Goal: Find specific page/section: Find specific page/section

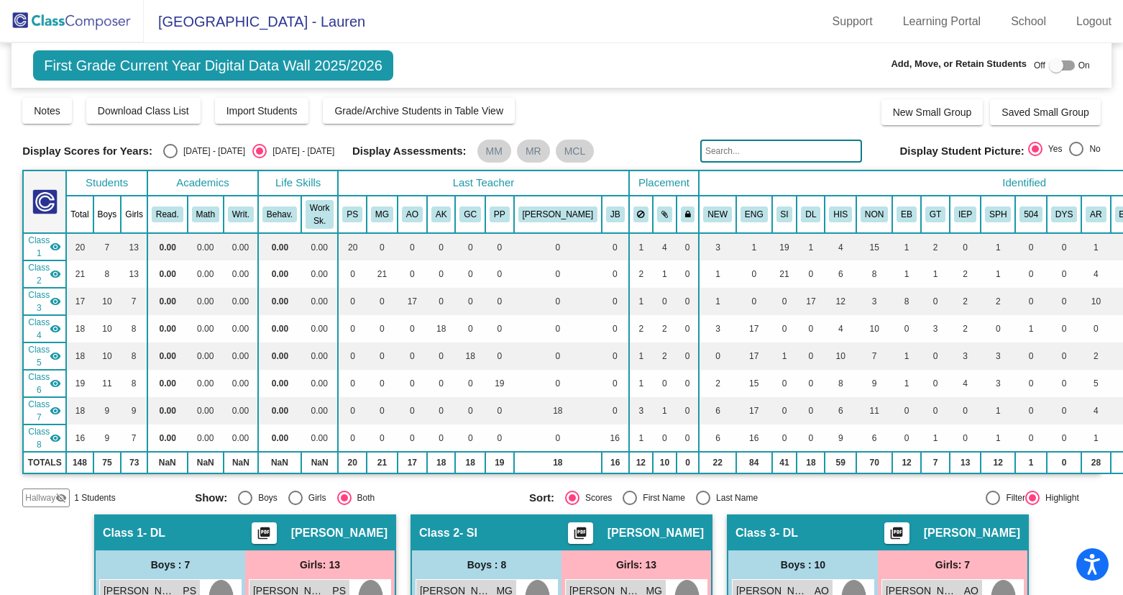
scroll to position [375, 0]
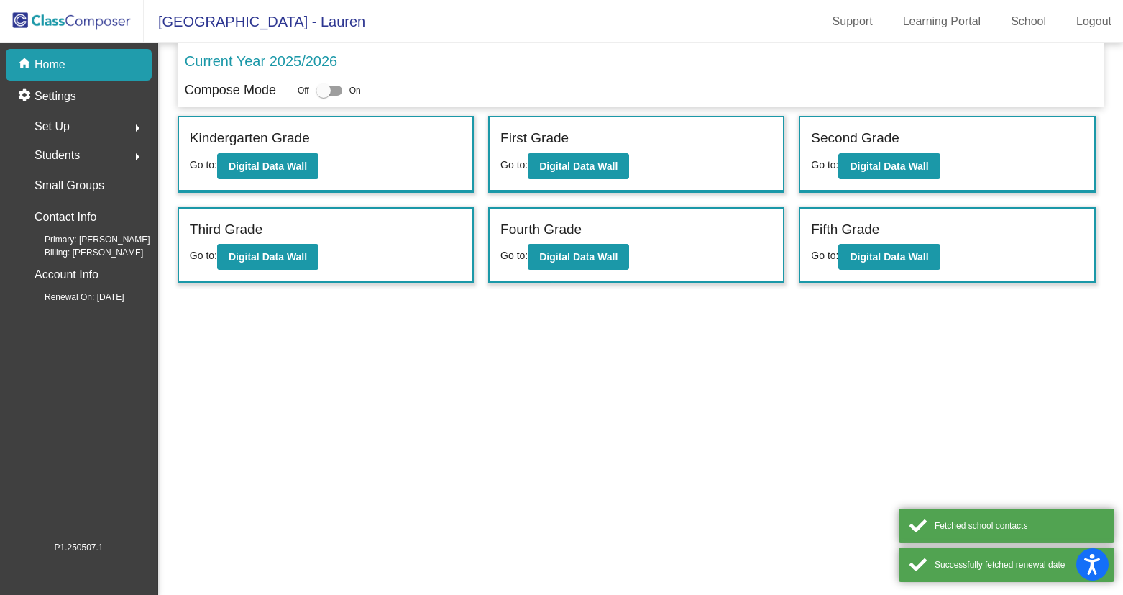
click at [92, 156] on div "Students arrow_right" at bounding box center [82, 155] width 137 height 29
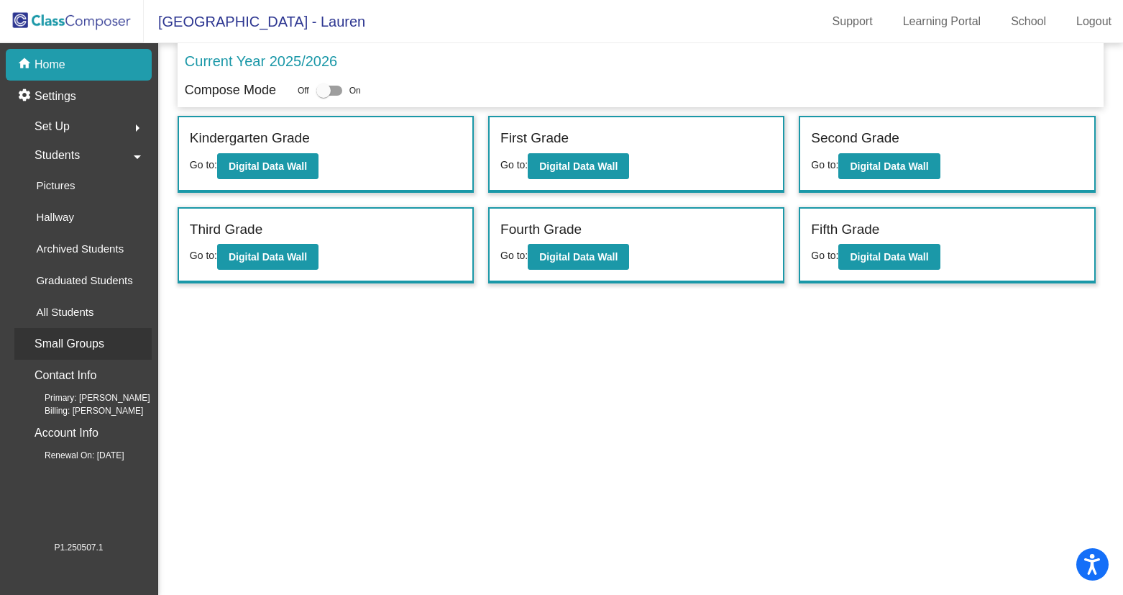
click at [97, 328] on div "Small Groups" at bounding box center [82, 344] width 137 height 32
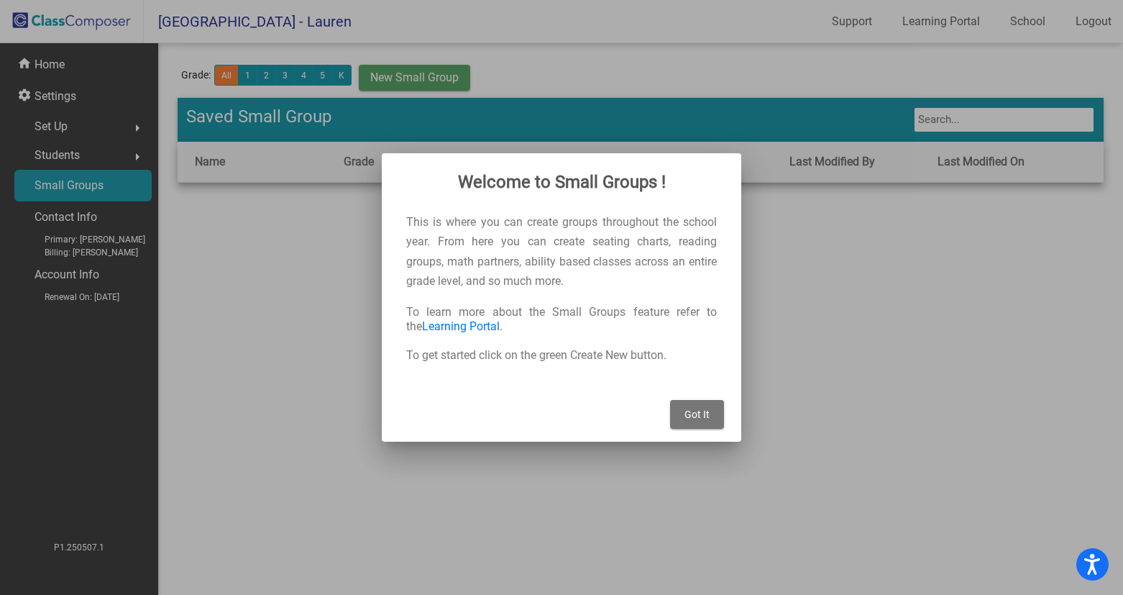
click at [701, 413] on span "Got It" at bounding box center [696, 414] width 25 height 12
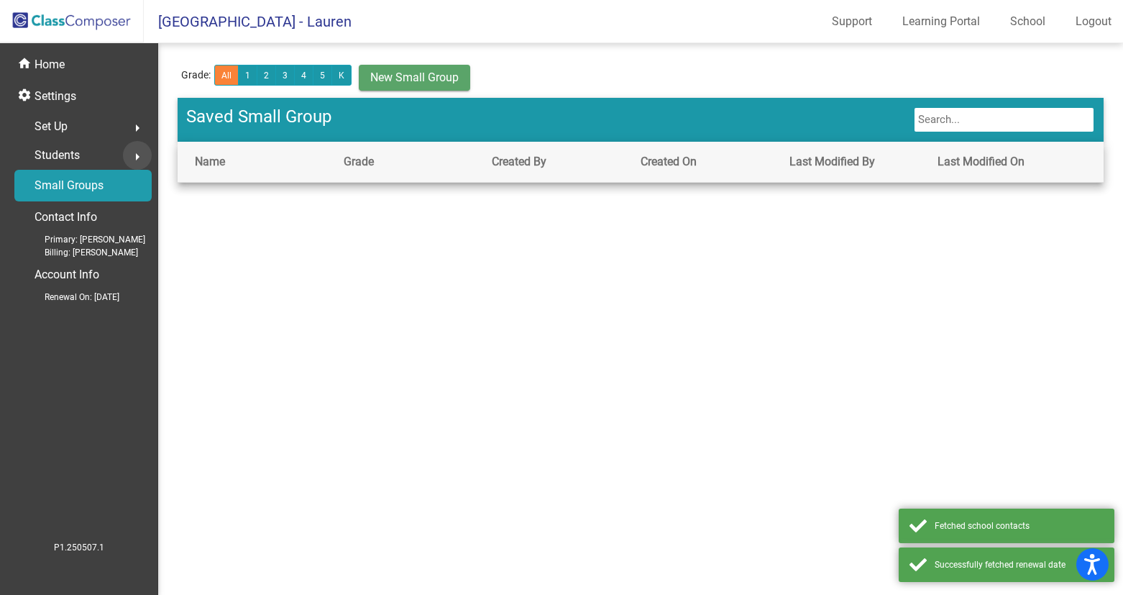
click at [126, 159] on button "arrow_right" at bounding box center [137, 155] width 29 height 29
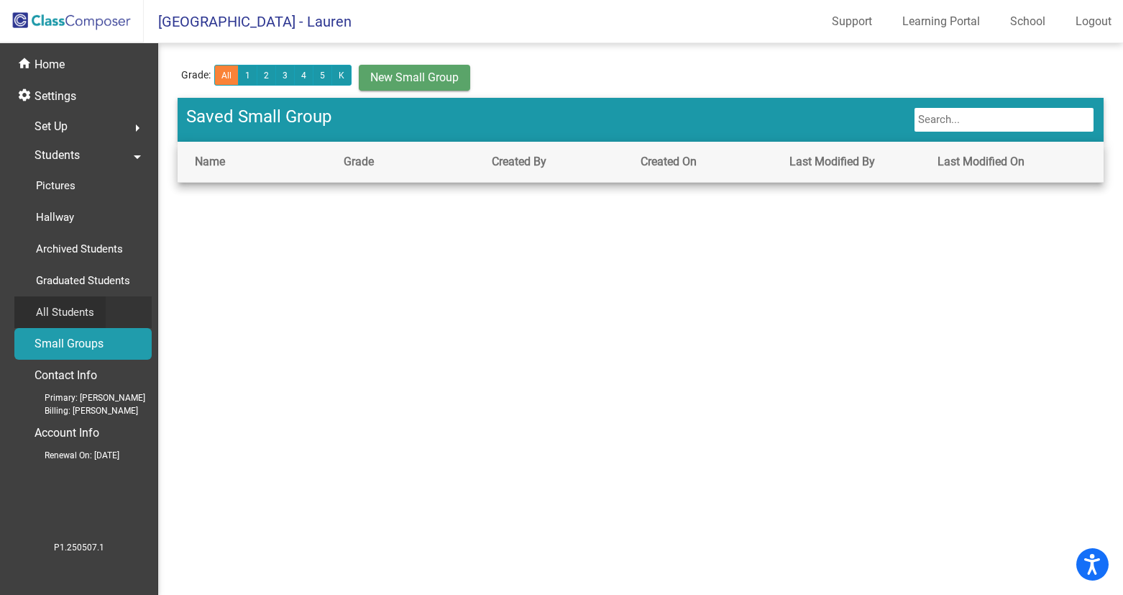
click at [100, 302] on div "All Students" at bounding box center [59, 312] width 91 height 32
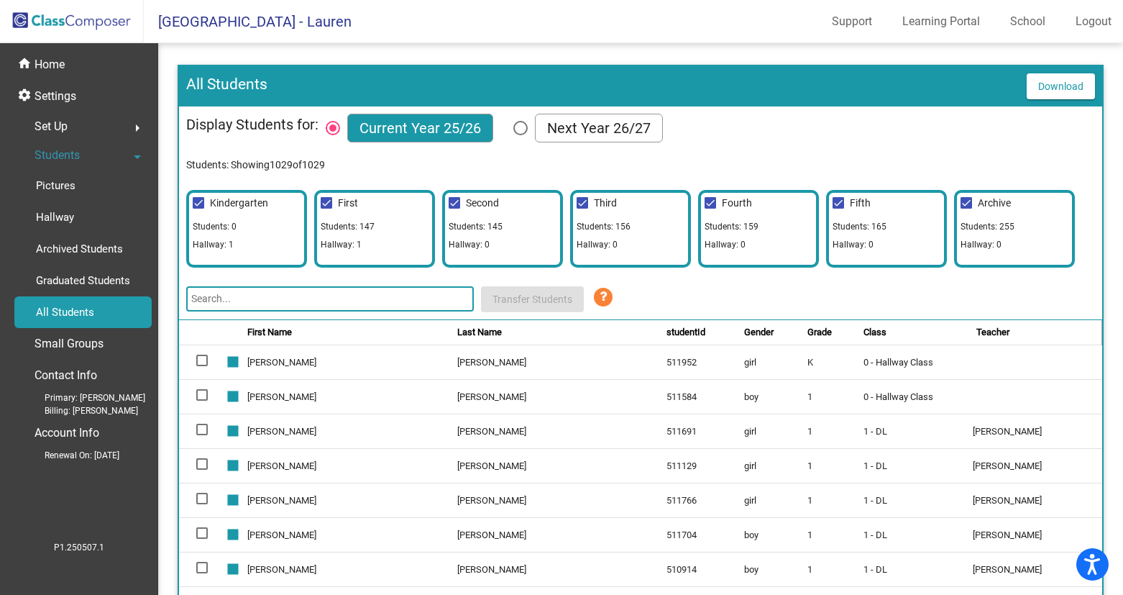
click at [297, 297] on input "text" at bounding box center [330, 298] width 288 height 25
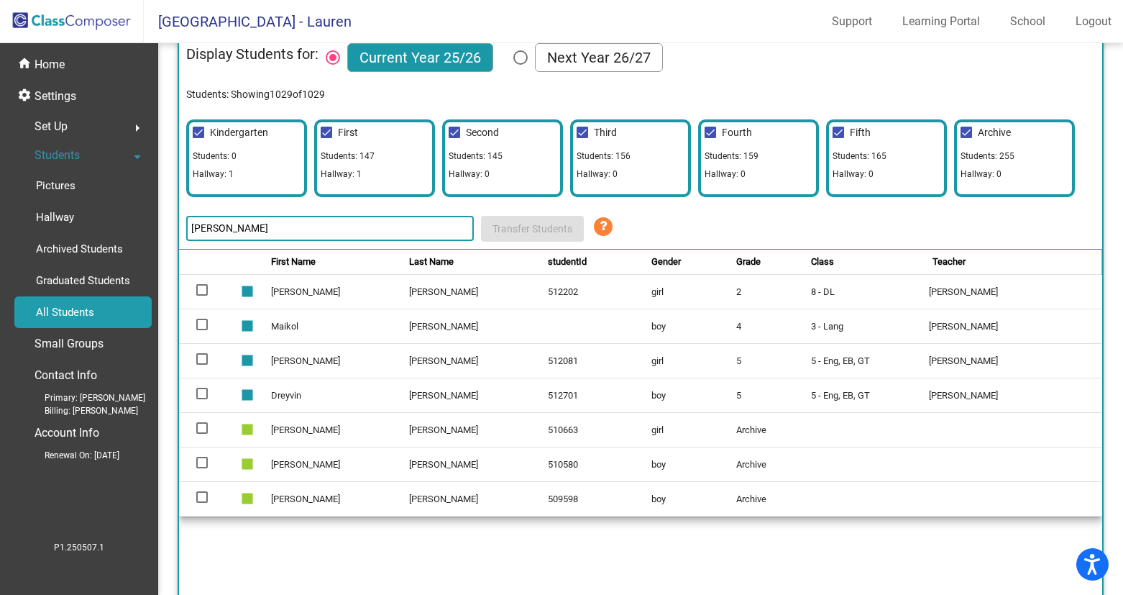
scroll to position [71, 0]
type input "[PERSON_NAME]"
